Goal: Task Accomplishment & Management: Complete application form

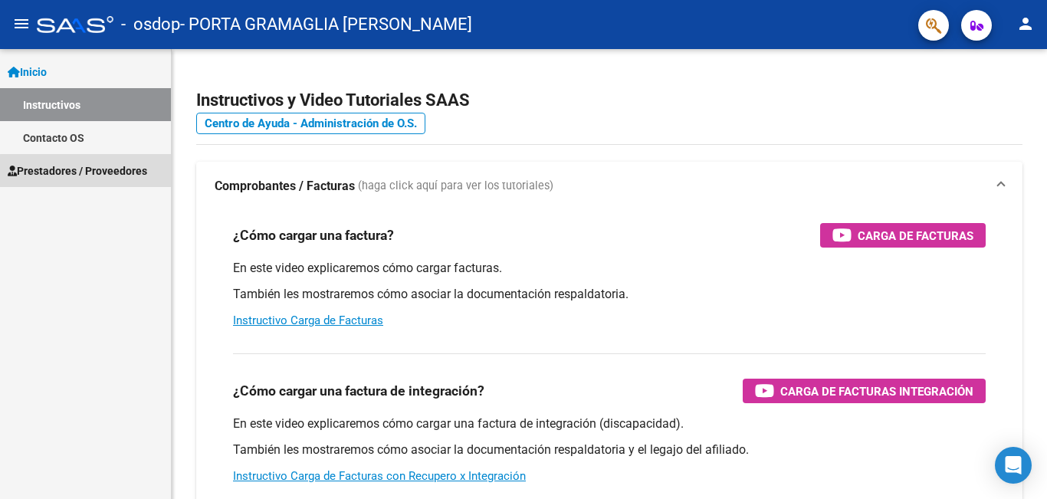
click at [111, 173] on span "Prestadores / Proveedores" at bounding box center [78, 171] width 140 height 17
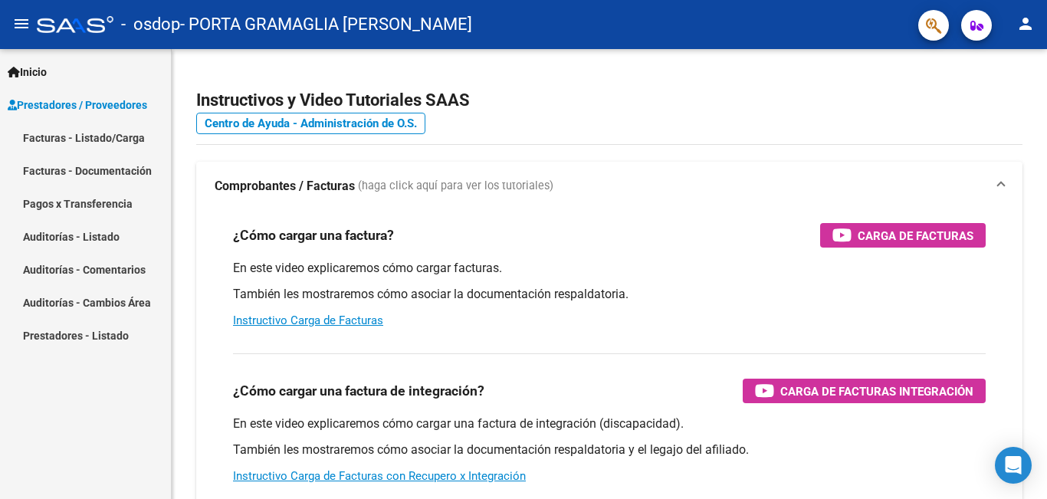
click at [120, 133] on link "Facturas - Listado/Carga" at bounding box center [85, 137] width 171 height 33
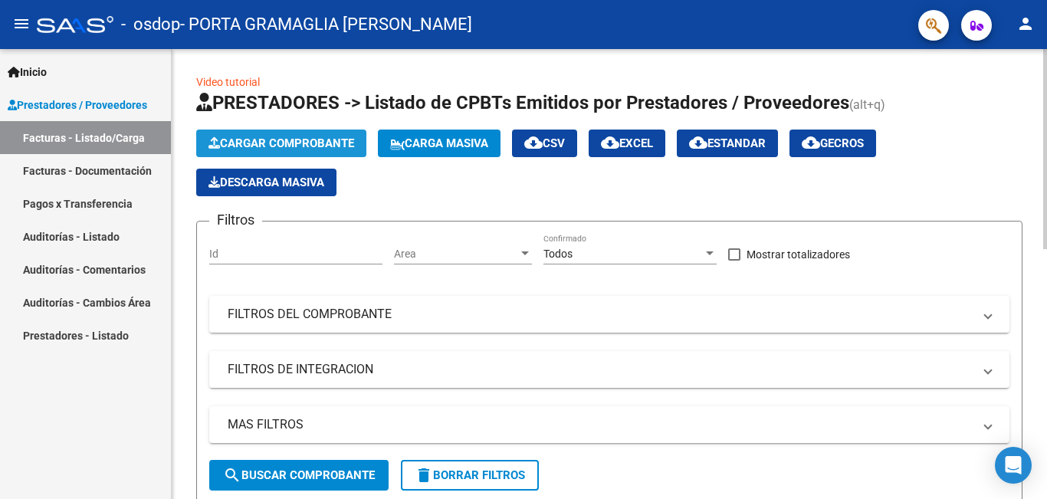
click at [297, 143] on span "Cargar Comprobante" at bounding box center [282, 143] width 146 height 14
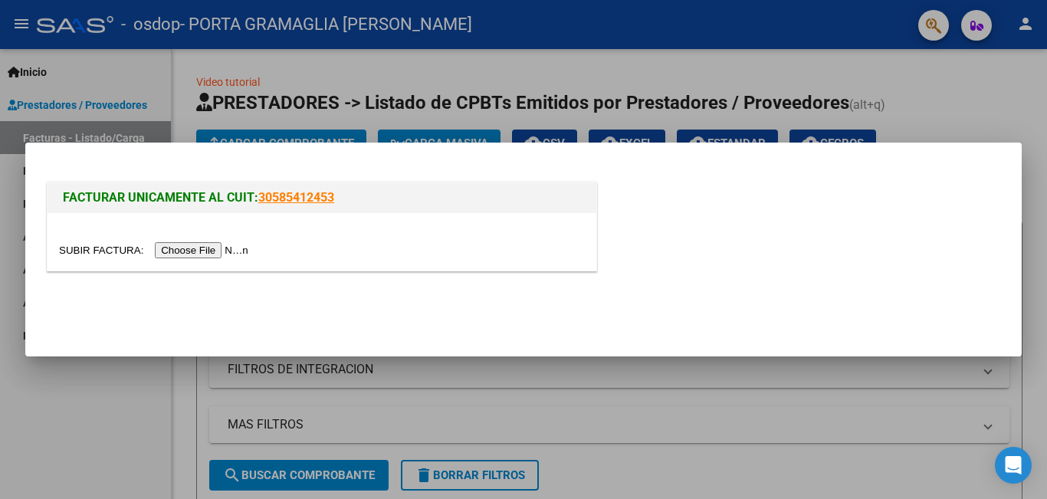
click at [232, 250] on input "file" at bounding box center [156, 250] width 194 height 16
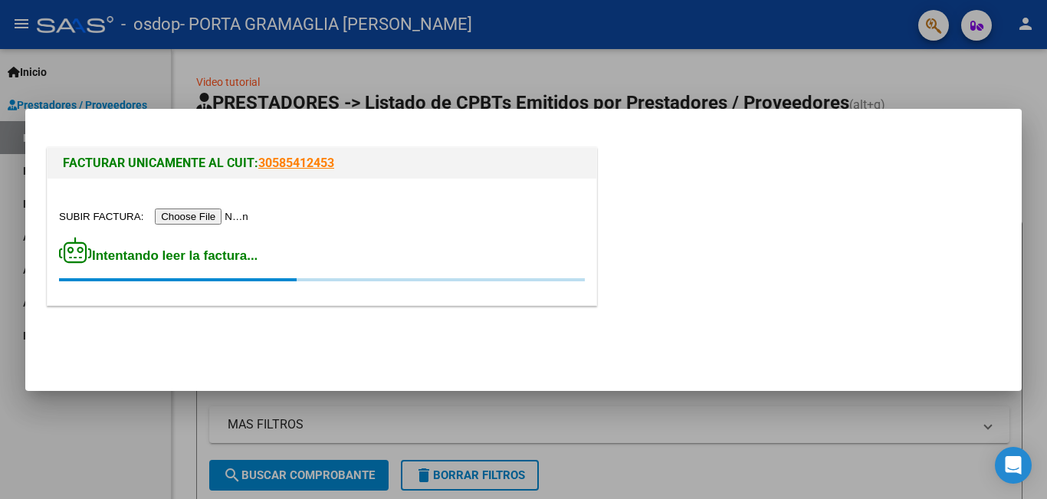
click at [324, 233] on div "Intentando leer la factura..." at bounding box center [322, 242] width 549 height 127
click at [224, 212] on input "file" at bounding box center [156, 217] width 194 height 16
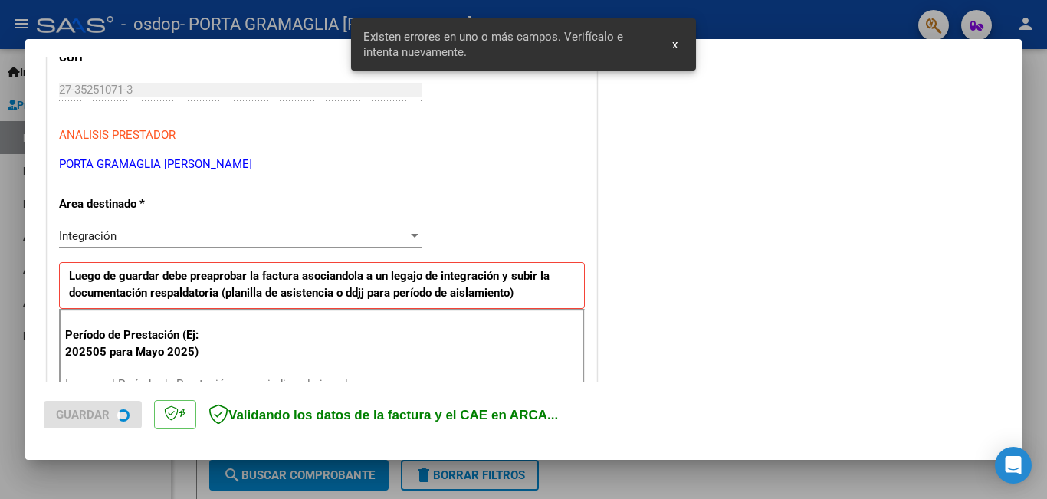
scroll to position [343, 0]
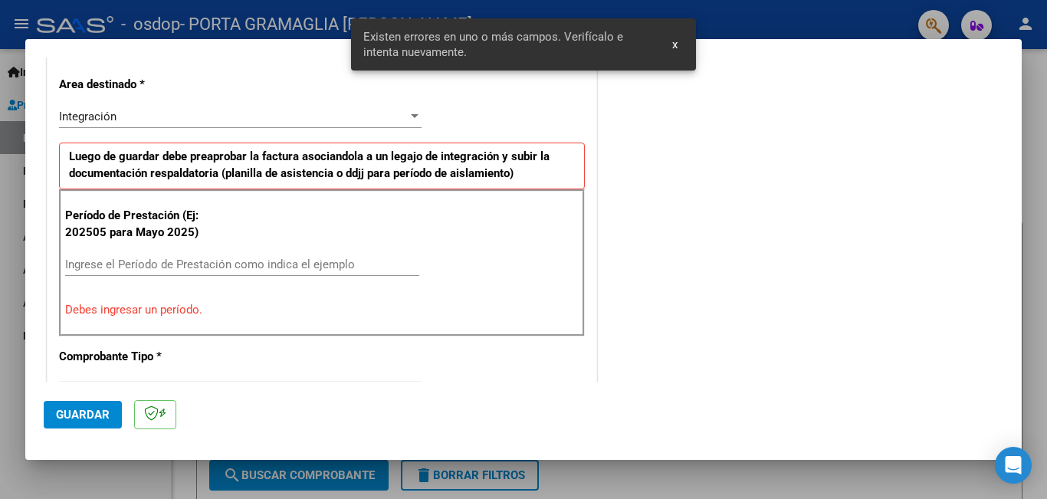
click at [136, 265] on input "Ingrese el Período de Prestación como indica el ejemplo" at bounding box center [242, 265] width 354 height 14
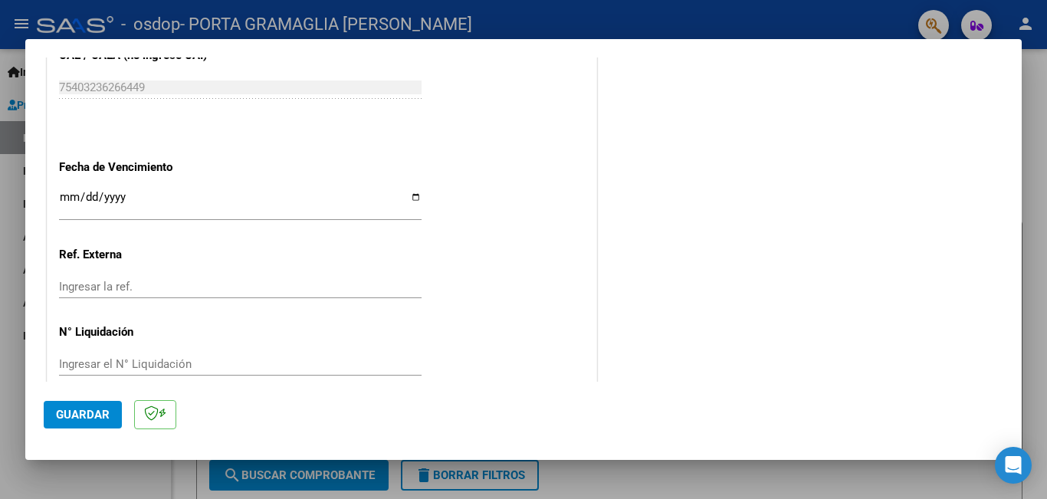
scroll to position [1025, 0]
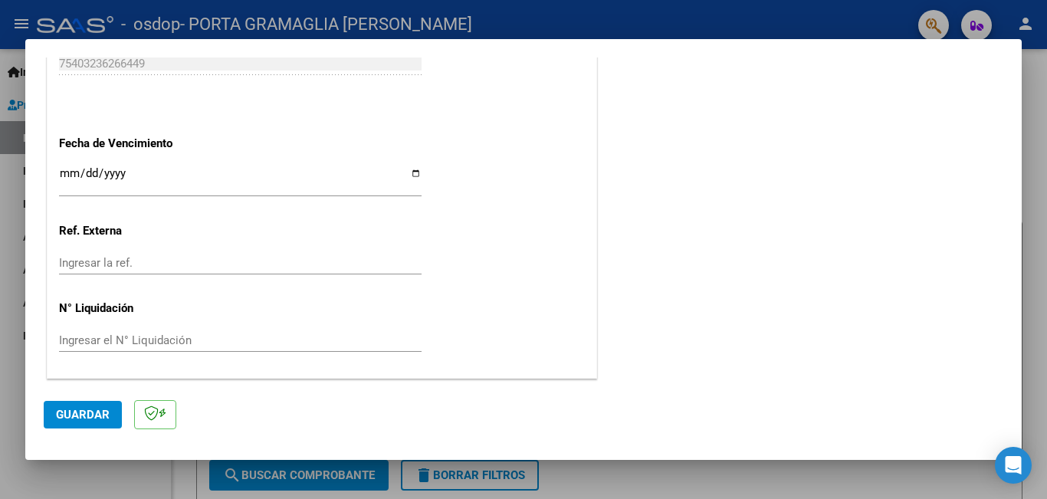
type input "202509"
click at [68, 174] on input "Ingresar la fecha" at bounding box center [240, 179] width 363 height 25
click at [81, 173] on input "Ingresar la fecha" at bounding box center [240, 179] width 363 height 25
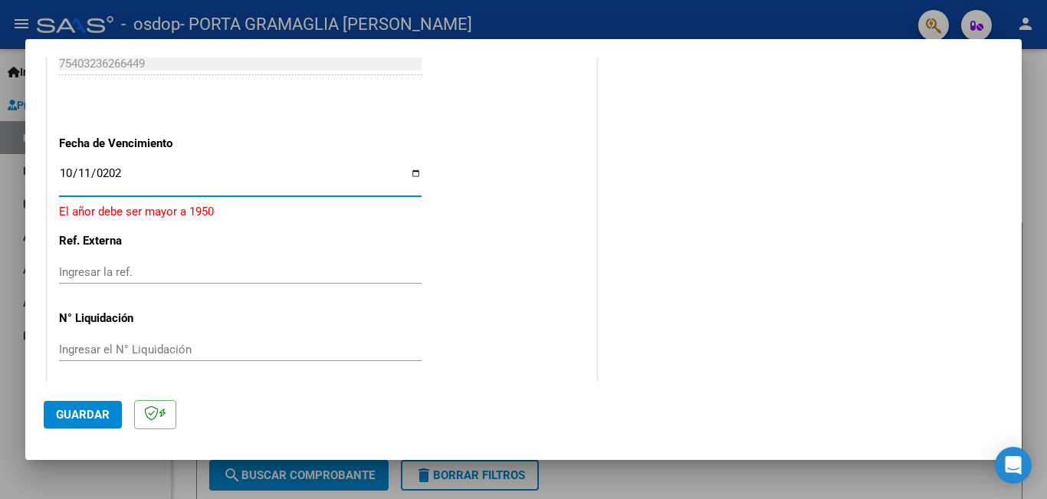
type input "[DATE]"
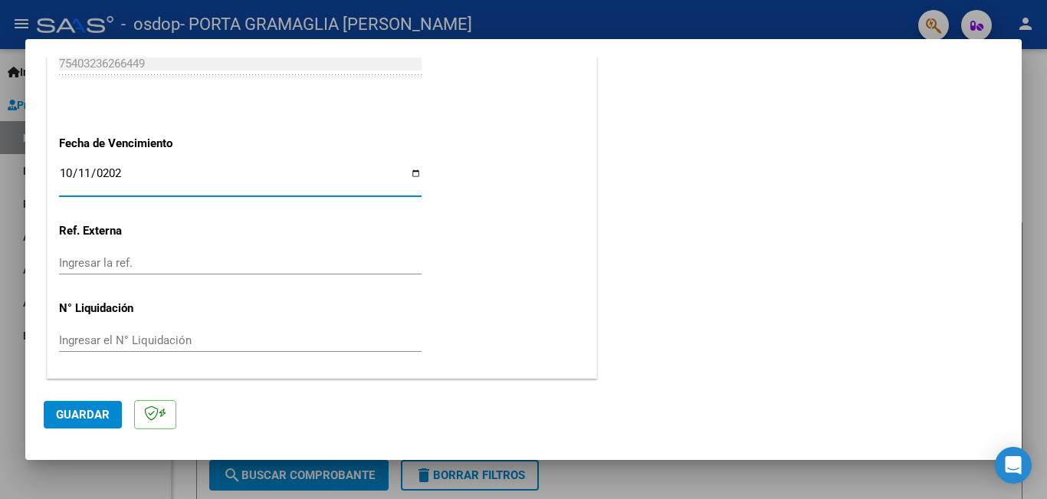
click at [96, 406] on button "Guardar" at bounding box center [83, 415] width 78 height 28
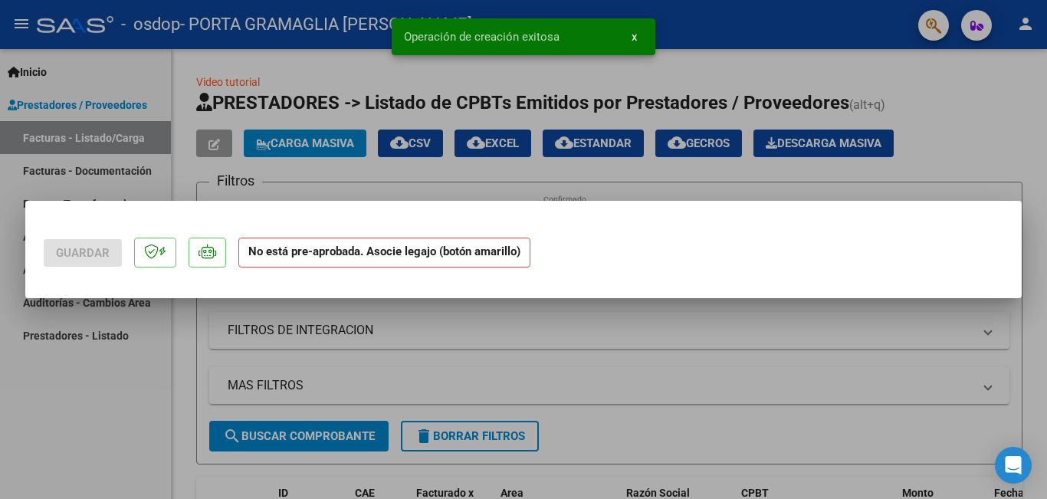
scroll to position [0, 0]
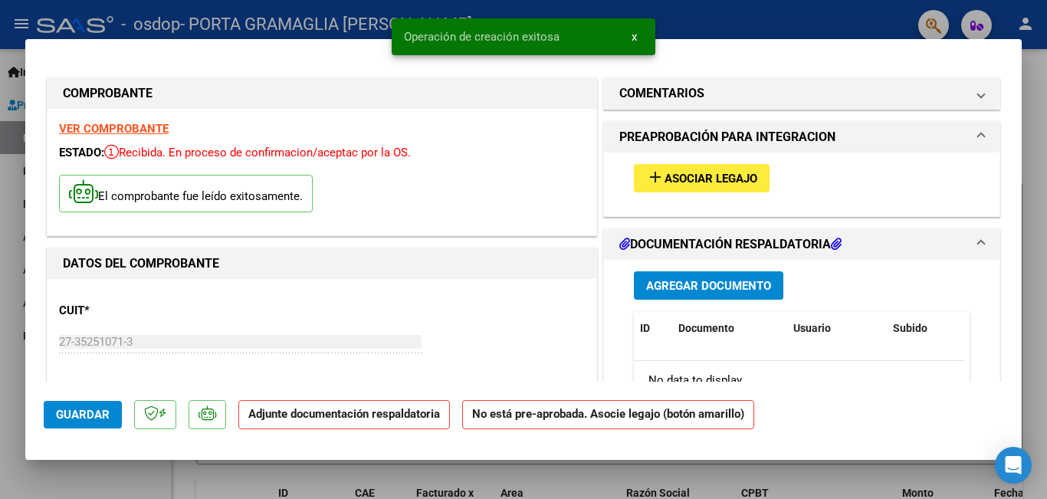
click at [718, 181] on span "Asociar Legajo" at bounding box center [711, 179] width 93 height 14
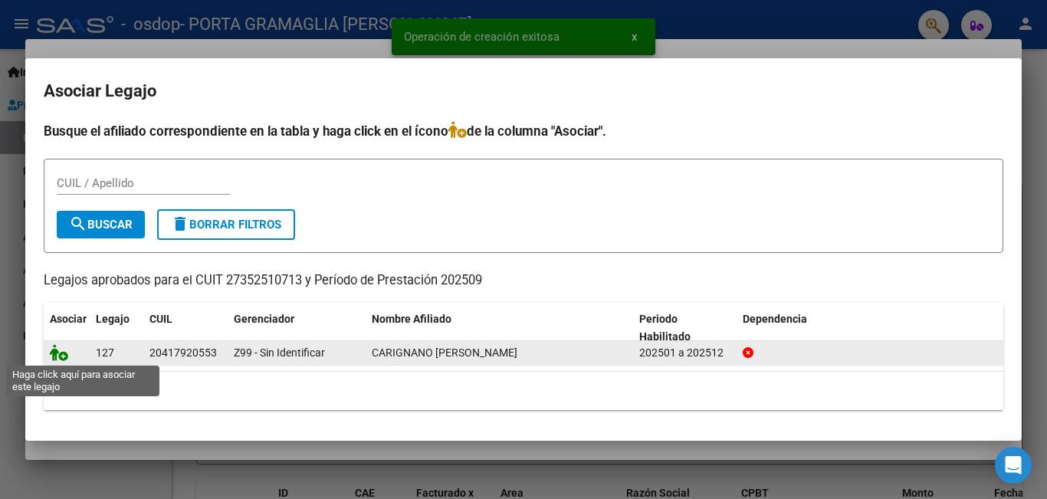
click at [62, 359] on icon at bounding box center [59, 352] width 18 height 17
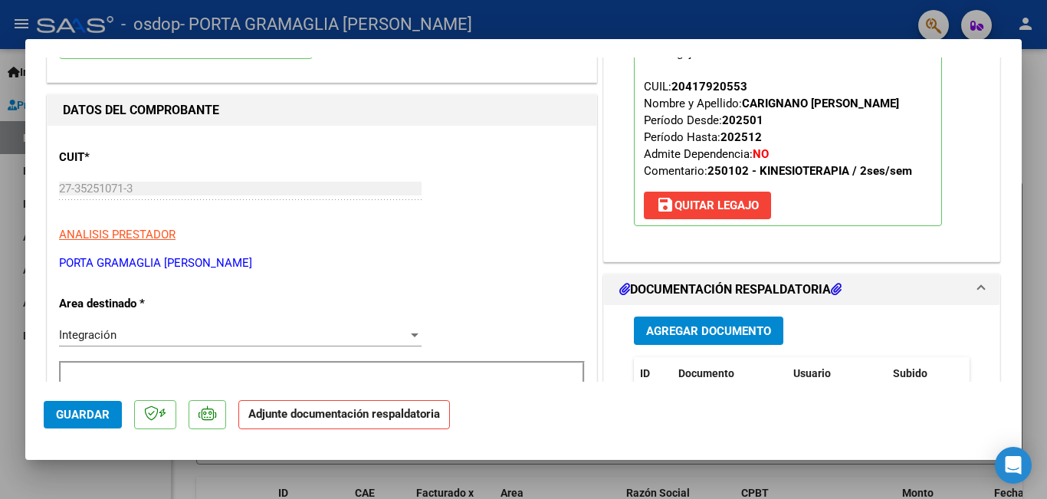
scroll to position [230, 0]
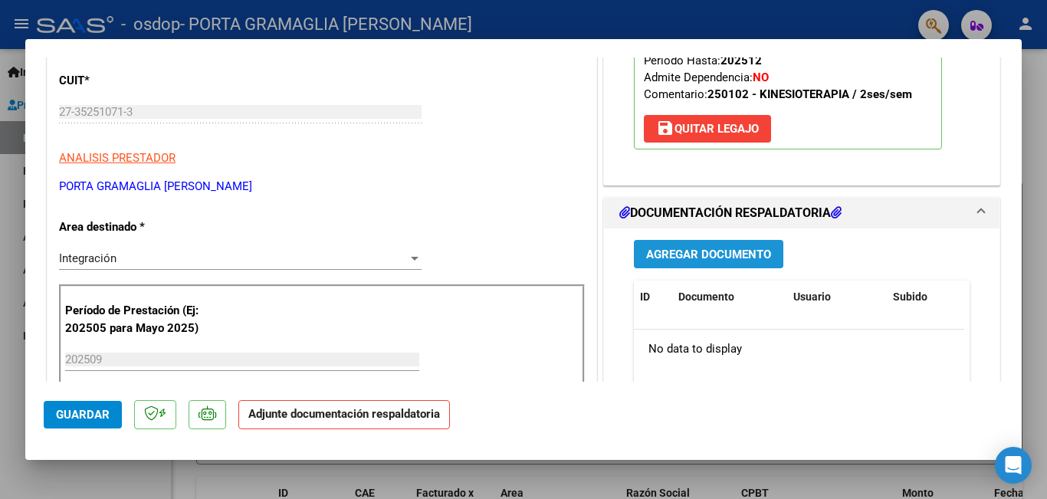
click at [684, 261] on span "Agregar Documento" at bounding box center [708, 255] width 125 height 14
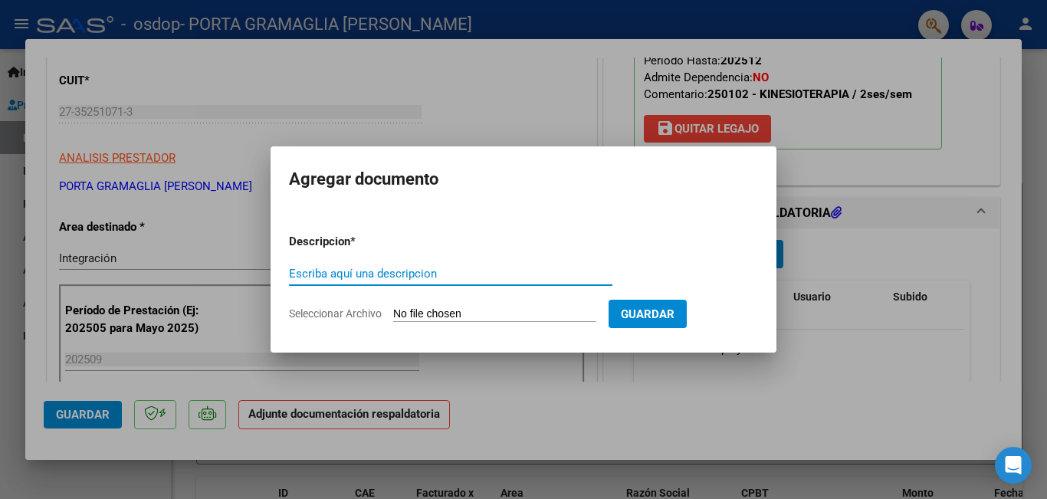
click at [504, 277] on input "Escriba aquí una descripcion" at bounding box center [451, 274] width 324 height 14
type input "ASISTENCIA [DATE]"
click at [438, 315] on input "Seleccionar Archivo" at bounding box center [494, 314] width 203 height 15
type input "C:\fakepath\Carignano kine [DATE].pdf"
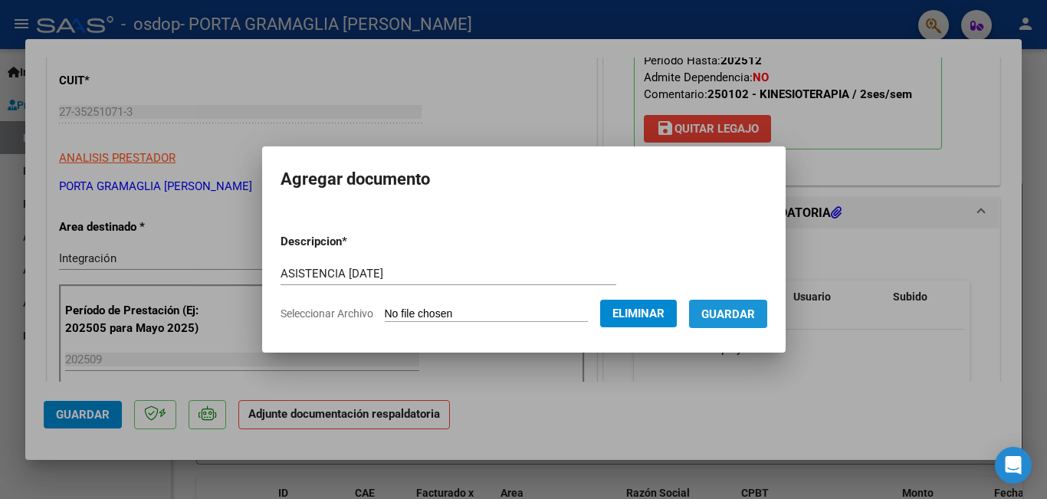
click at [741, 321] on span "Guardar" at bounding box center [729, 314] width 54 height 14
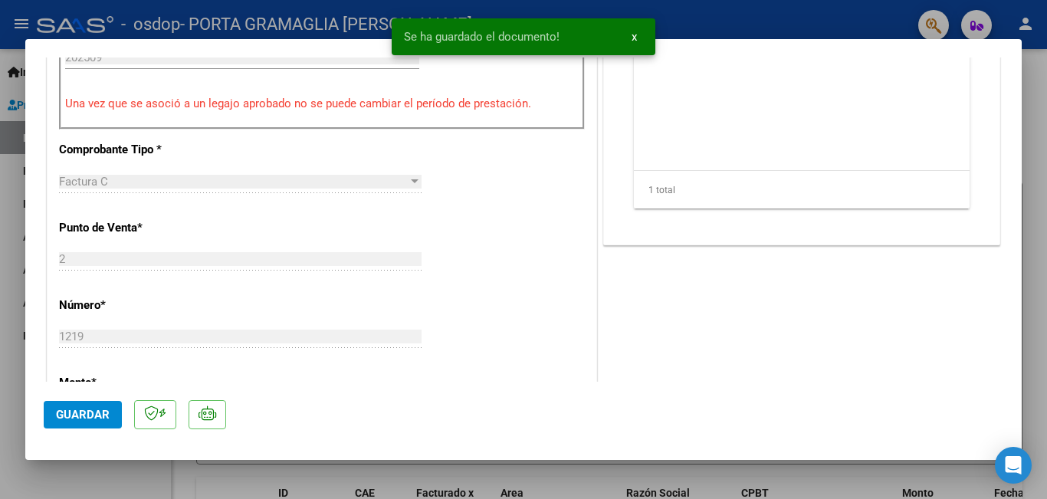
scroll to position [537, 0]
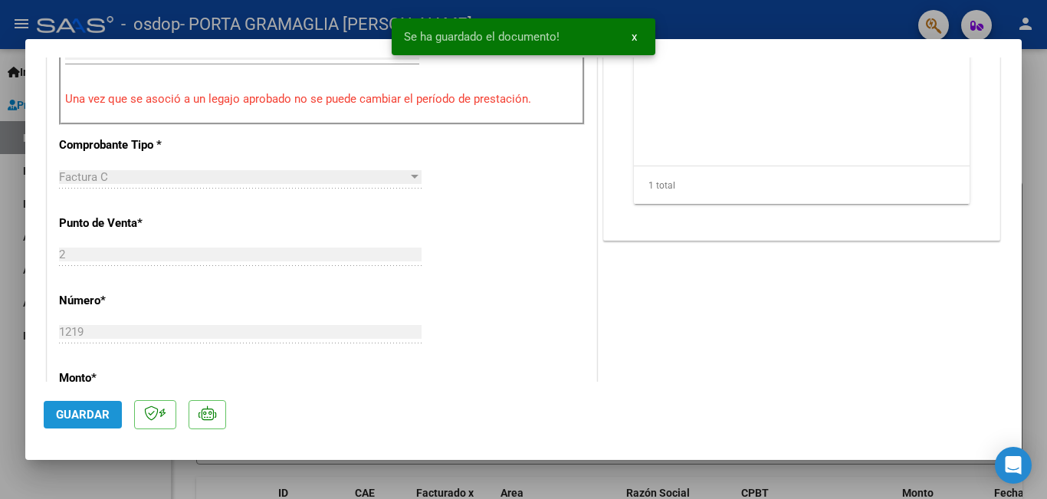
click at [73, 416] on span "Guardar" at bounding box center [83, 415] width 54 height 14
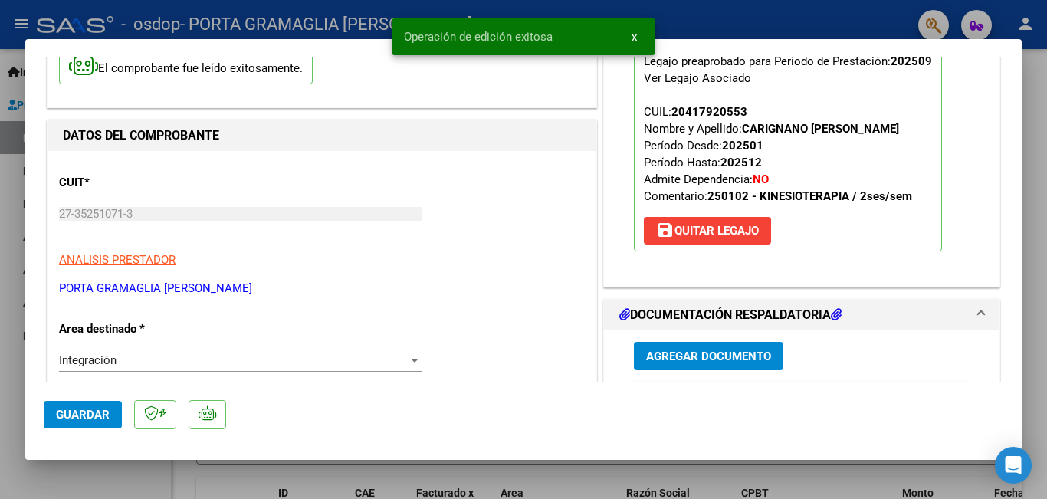
scroll to position [0, 0]
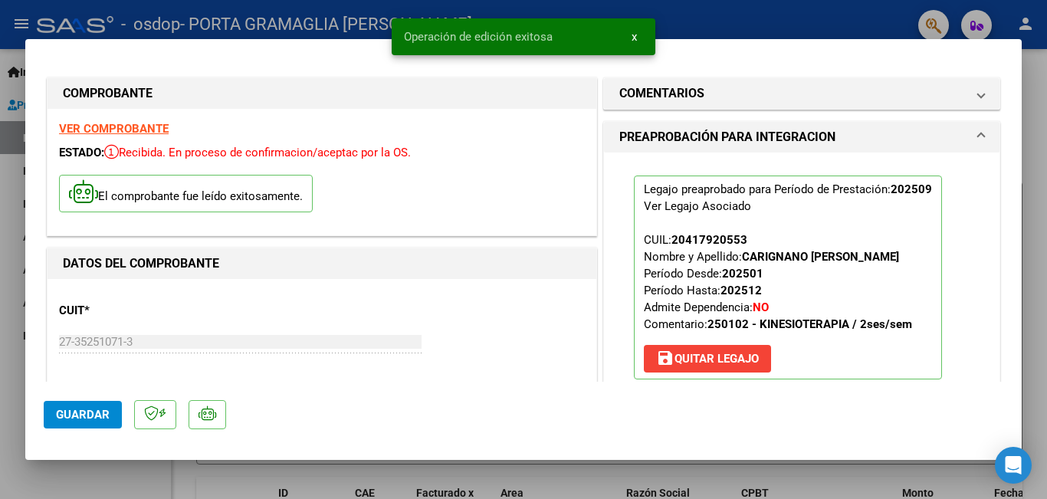
click at [851, 16] on div at bounding box center [523, 249] width 1047 height 499
type input "$ 0,00"
